Goal: Transaction & Acquisition: Obtain resource

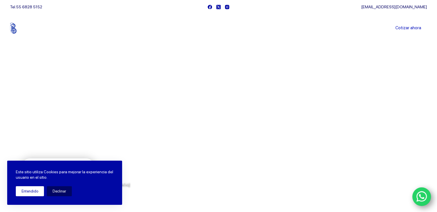
click at [31, 192] on button "Entendido" at bounding box center [30, 191] width 28 height 10
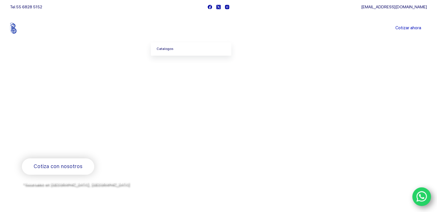
click at [174, 47] on link "Catalogos" at bounding box center [191, 49] width 80 height 13
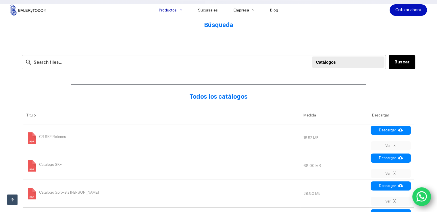
scroll to position [115, 0]
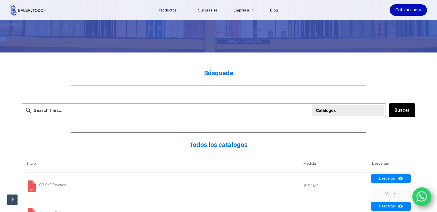
click at [188, 109] on input "text" at bounding box center [204, 110] width 364 height 14
type input "chumacera"
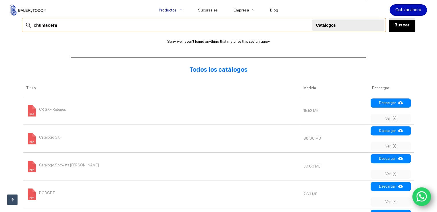
scroll to position [201, 0]
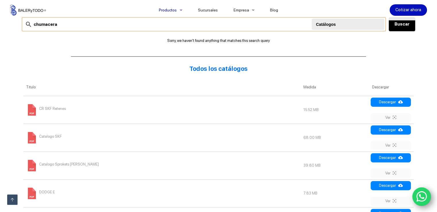
scroll to position [115, 0]
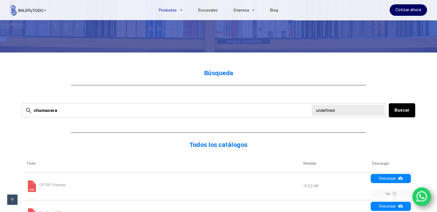
click at [409, 8] on link "Cotizar ahora" at bounding box center [408, 9] width 37 height 11
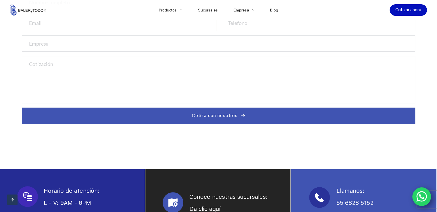
scroll to position [402, 0]
